Goal: Task Accomplishment & Management: Manage account settings

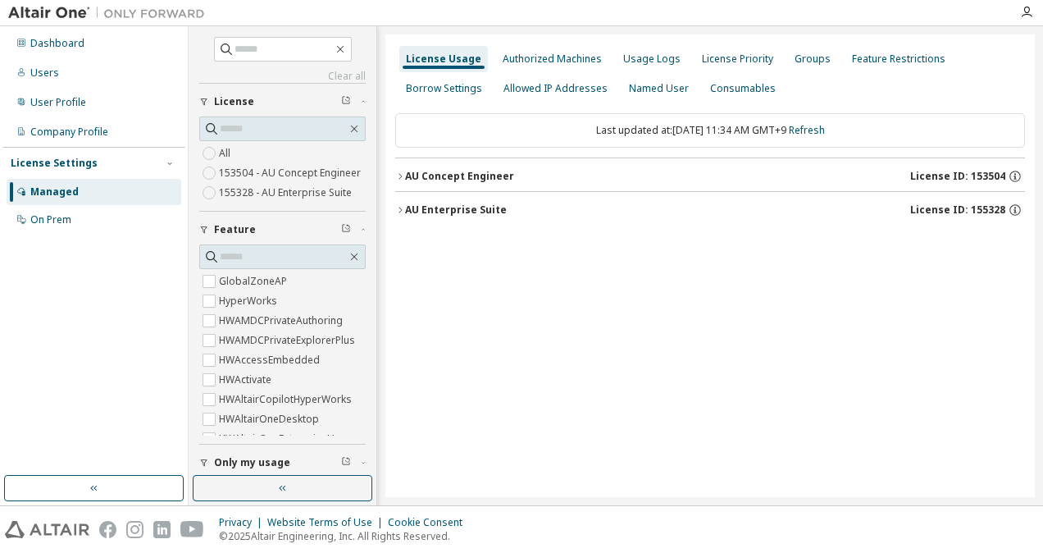
click at [429, 180] on div "AU Concept Engineer" at bounding box center [459, 176] width 109 height 13
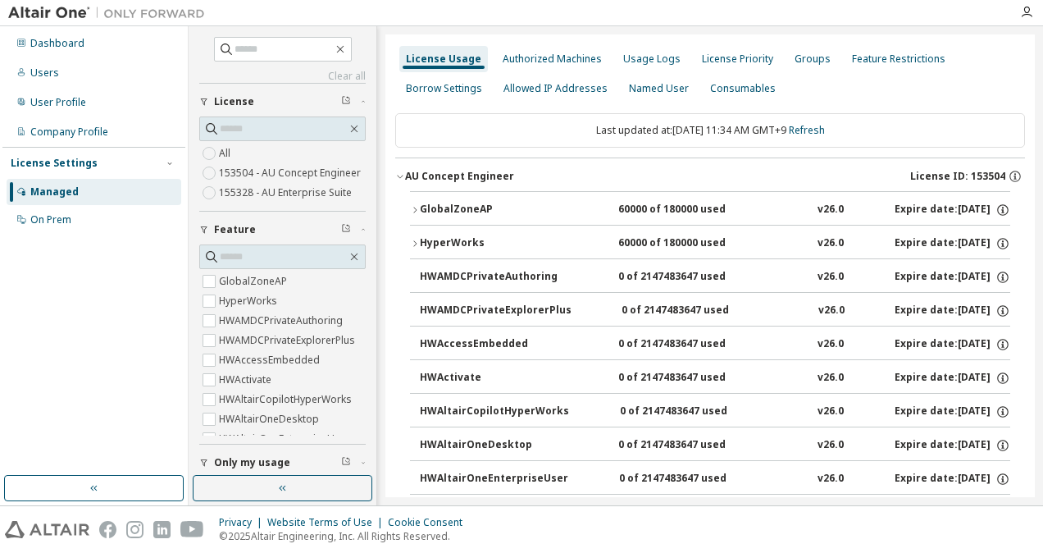
click at [436, 207] on div "GlobalZoneAP" at bounding box center [494, 210] width 148 height 15
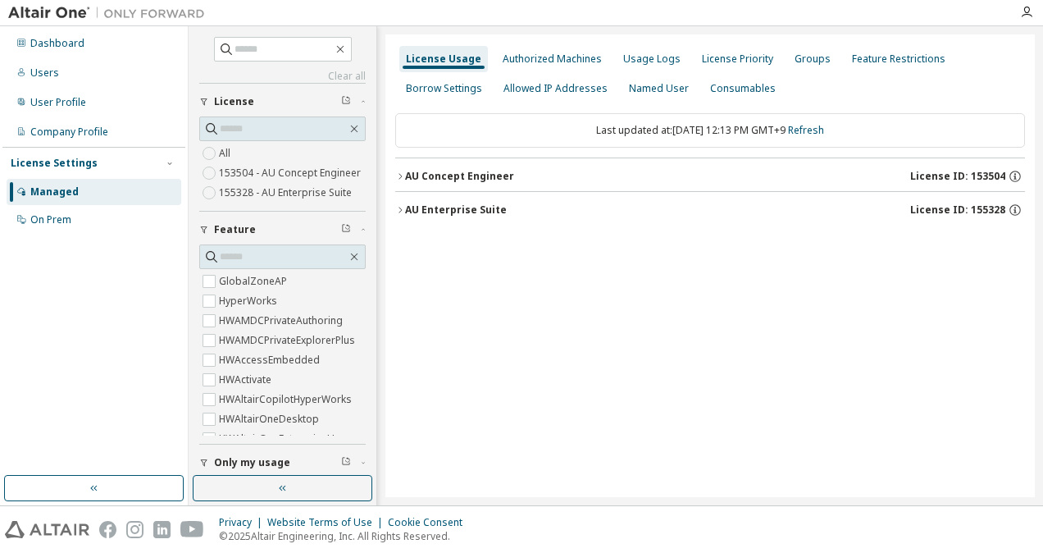
click at [433, 174] on div "AU Concept Engineer" at bounding box center [459, 176] width 109 height 13
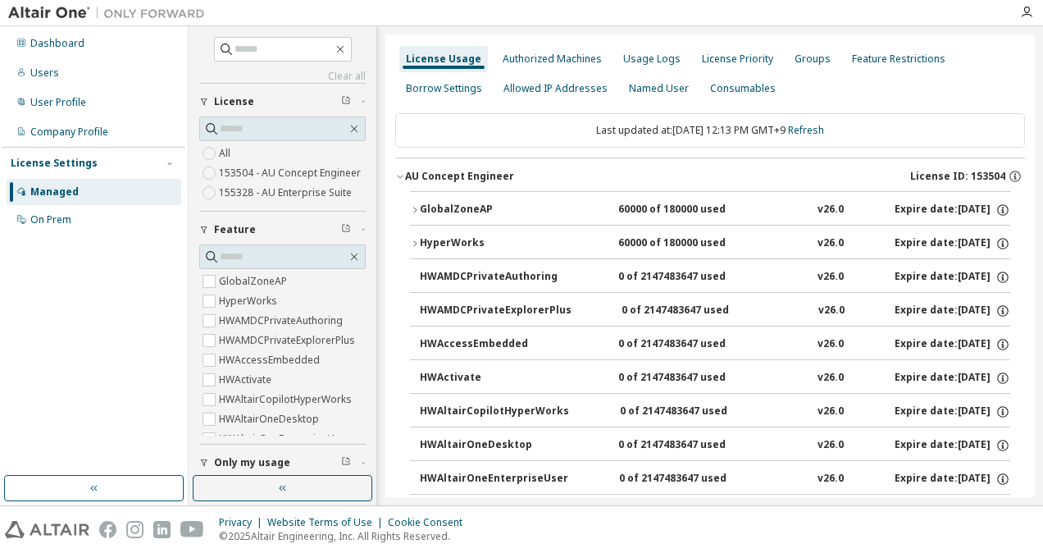
click at [464, 207] on div "GlobalZoneAP" at bounding box center [494, 210] width 148 height 15
